Goal: Find specific page/section: Find specific page/section

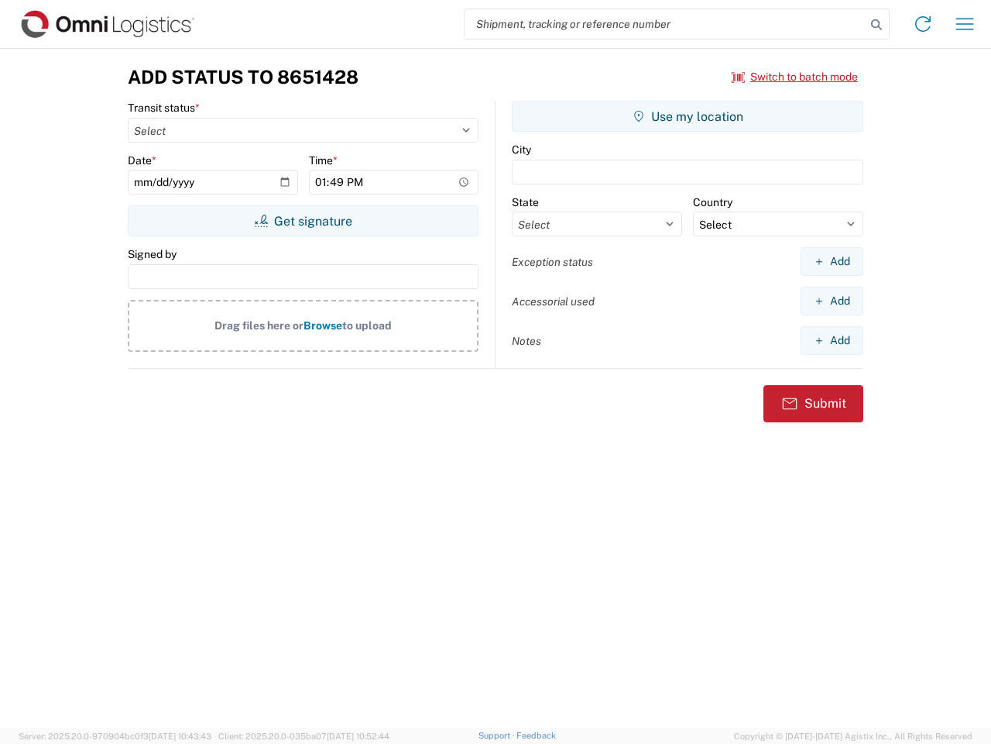
click at [665, 24] on input "search" at bounding box center [665, 23] width 401 height 29
click at [877, 25] on icon at bounding box center [877, 25] width 22 height 22
click at [923, 24] on icon at bounding box center [923, 24] width 25 height 25
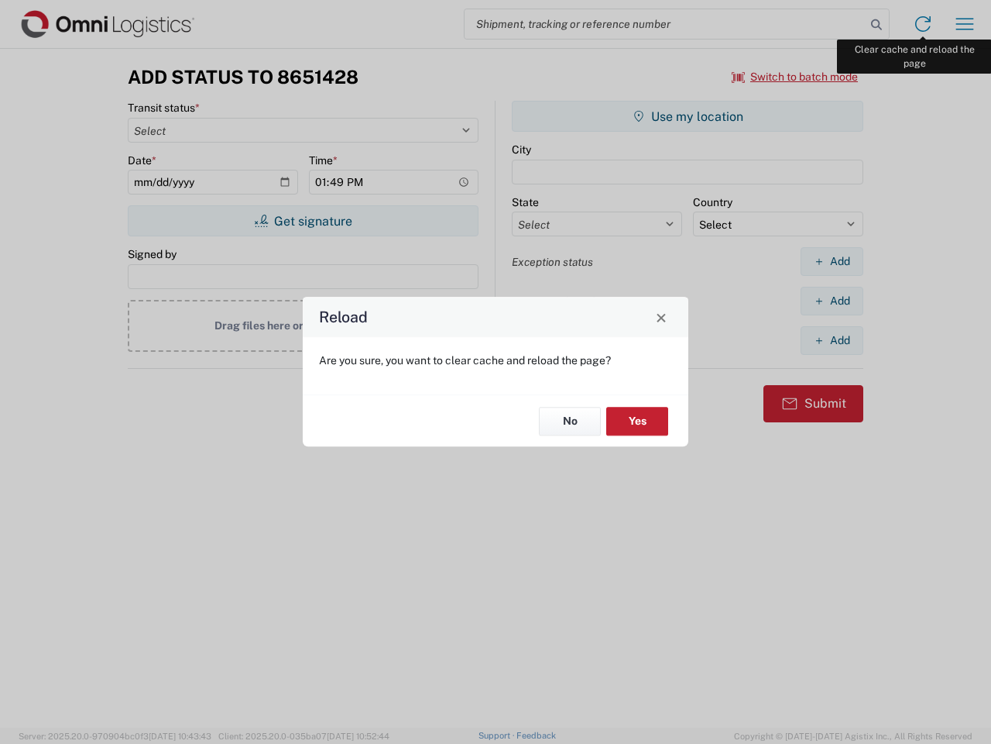
click at [965, 24] on div "Reload Are you sure, you want to clear cache and reload the page? No Yes" at bounding box center [495, 372] width 991 height 744
click at [796, 77] on div "Reload Are you sure, you want to clear cache and reload the page? No Yes" at bounding box center [495, 372] width 991 height 744
click at [303, 221] on div "Reload Are you sure, you want to clear cache and reload the page? No Yes" at bounding box center [495, 372] width 991 height 744
click at [688, 116] on div "Reload Are you sure, you want to clear cache and reload the page? No Yes" at bounding box center [495, 372] width 991 height 744
click at [832, 261] on div "Reload Are you sure, you want to clear cache and reload the page? No Yes" at bounding box center [495, 372] width 991 height 744
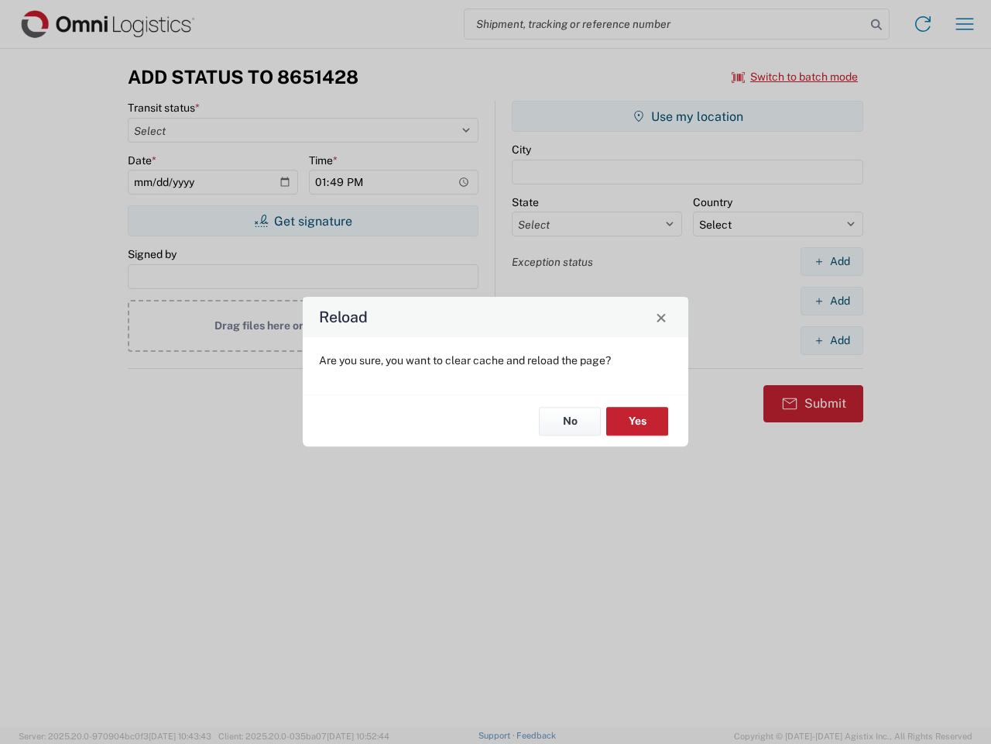
click at [832, 301] on div "Reload Are you sure, you want to clear cache and reload the page? No Yes" at bounding box center [495, 372] width 991 height 744
click at [832, 340] on div "Reload Are you sure, you want to clear cache and reload the page? No Yes" at bounding box center [495, 372] width 991 height 744
